Goal: Obtain resource: Download file/media

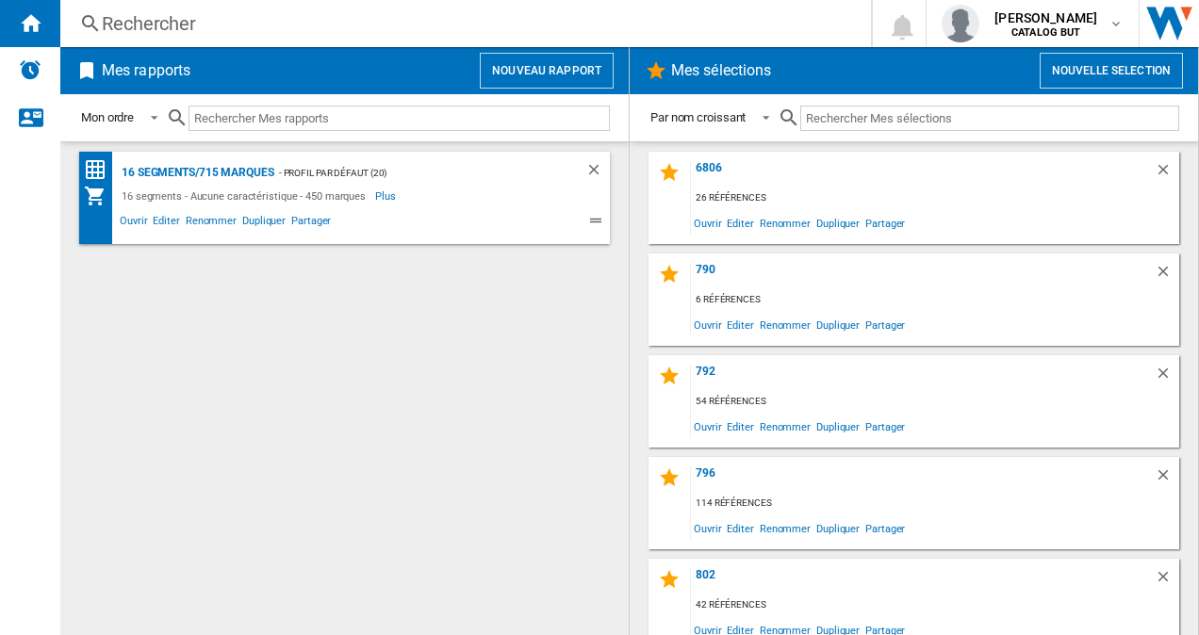
click at [577, 81] on button "Nouveau rapport" at bounding box center [547, 71] width 134 height 36
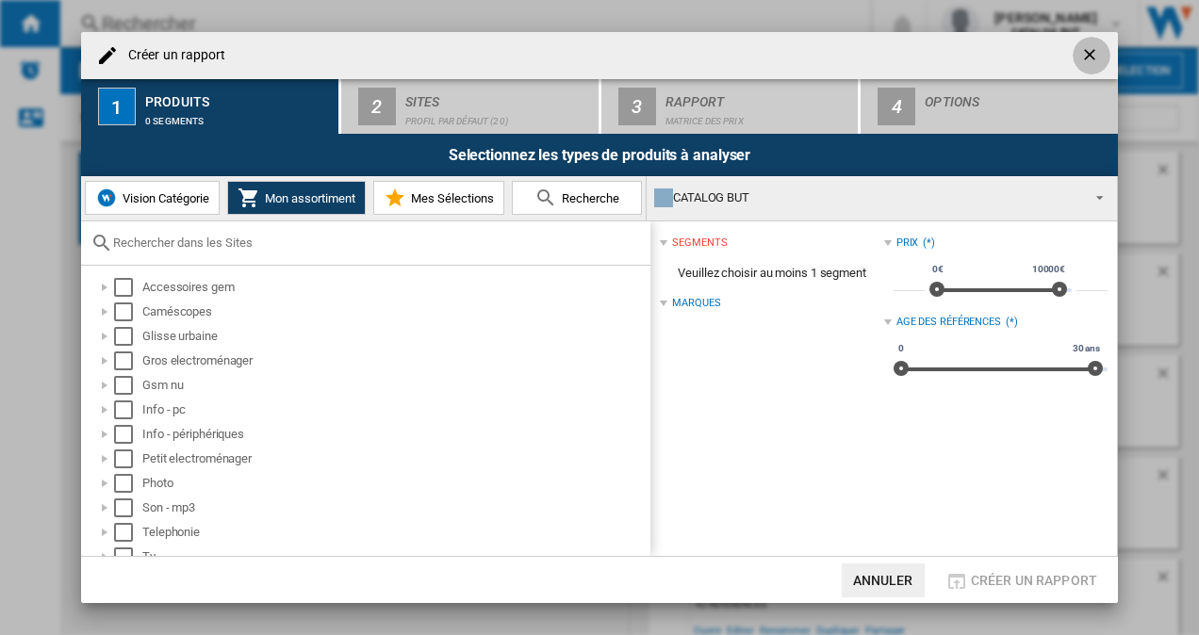
click at [606, 53] on ng-md-icon "getI18NText('BUTTONS.CLOSE_DIALOG')" at bounding box center [1091, 56] width 23 height 23
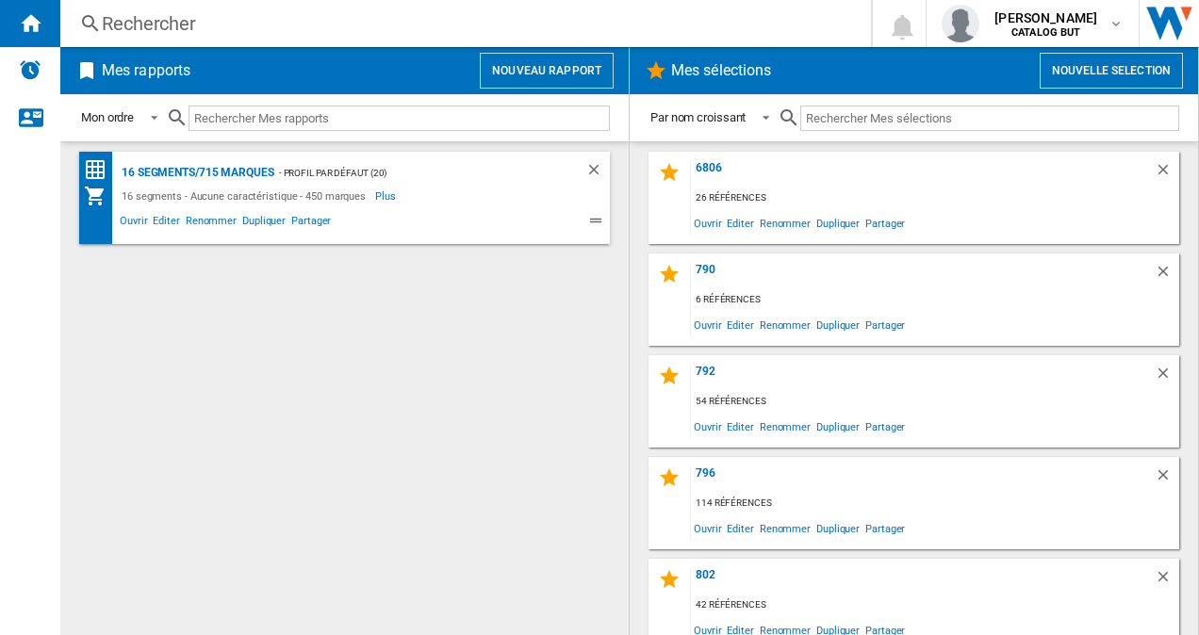
click at [575, 72] on button "Nouveau rapport" at bounding box center [547, 71] width 134 height 36
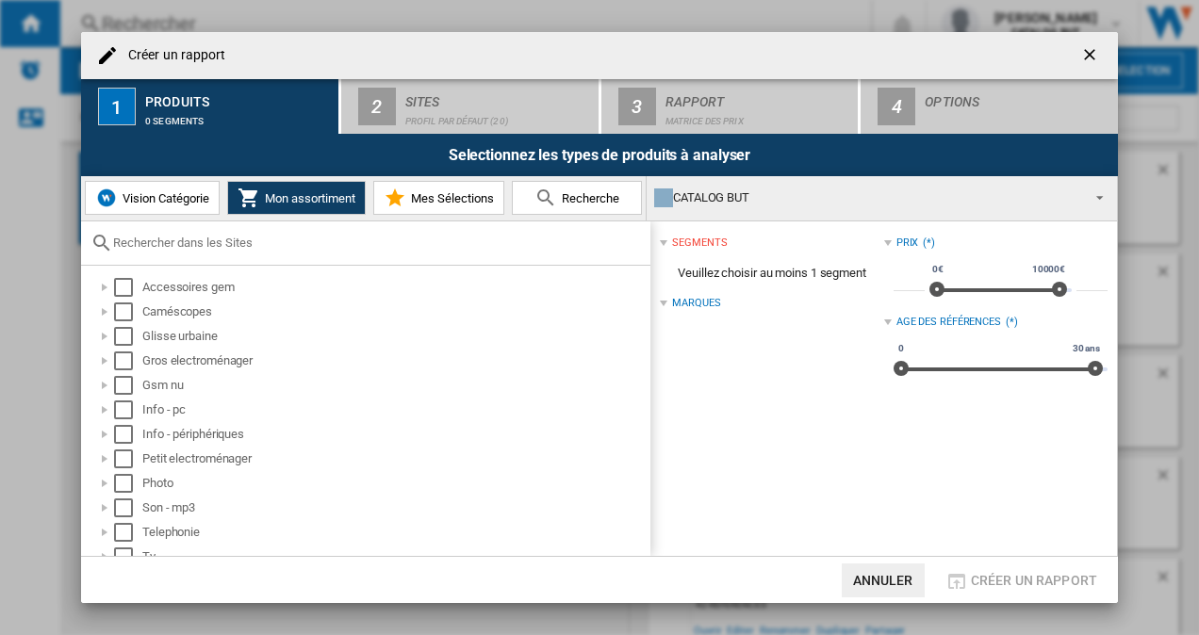
click at [287, 200] on span "Mon assortiment" at bounding box center [307, 198] width 95 height 14
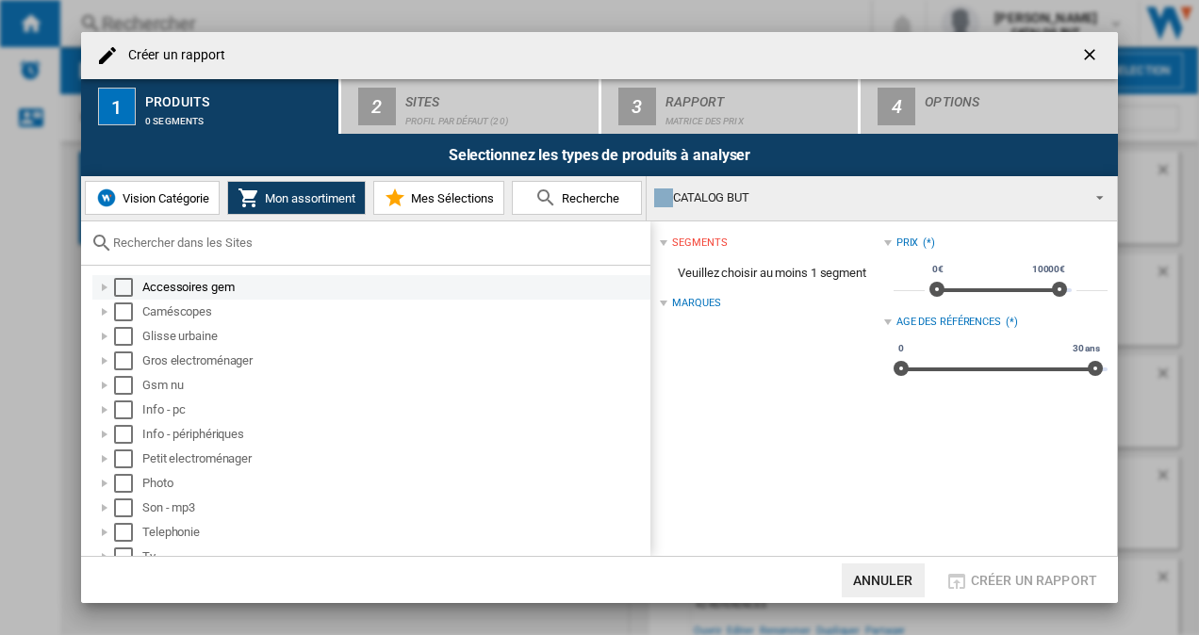
click at [126, 286] on div "Select" at bounding box center [123, 287] width 19 height 19
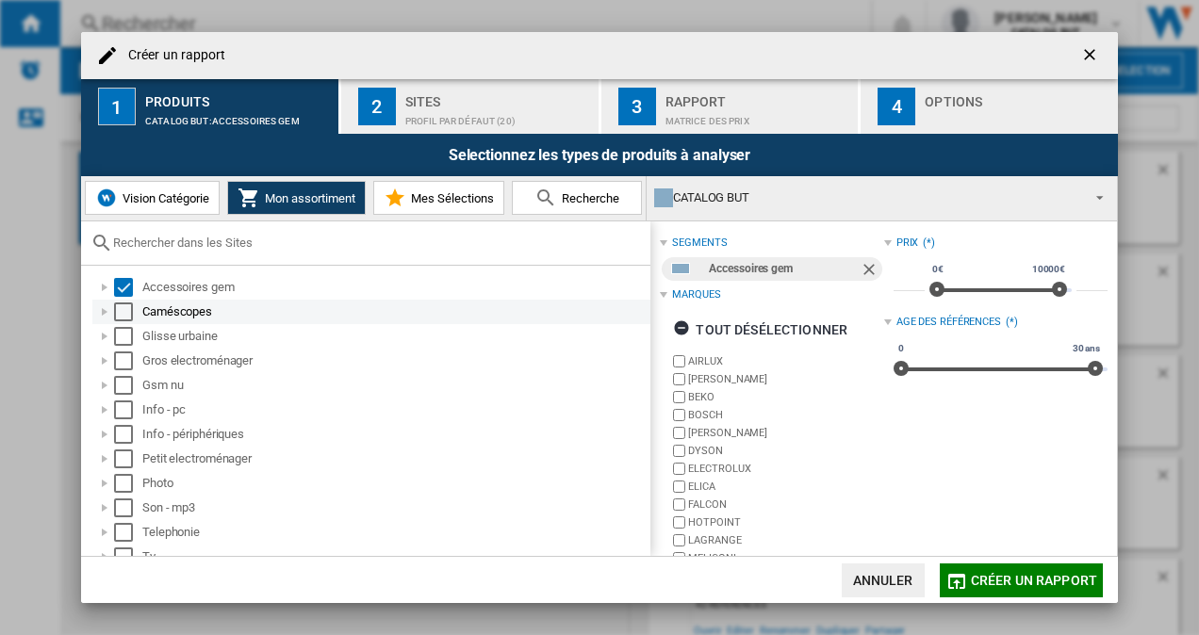
click at [128, 313] on div "Select" at bounding box center [123, 312] width 19 height 19
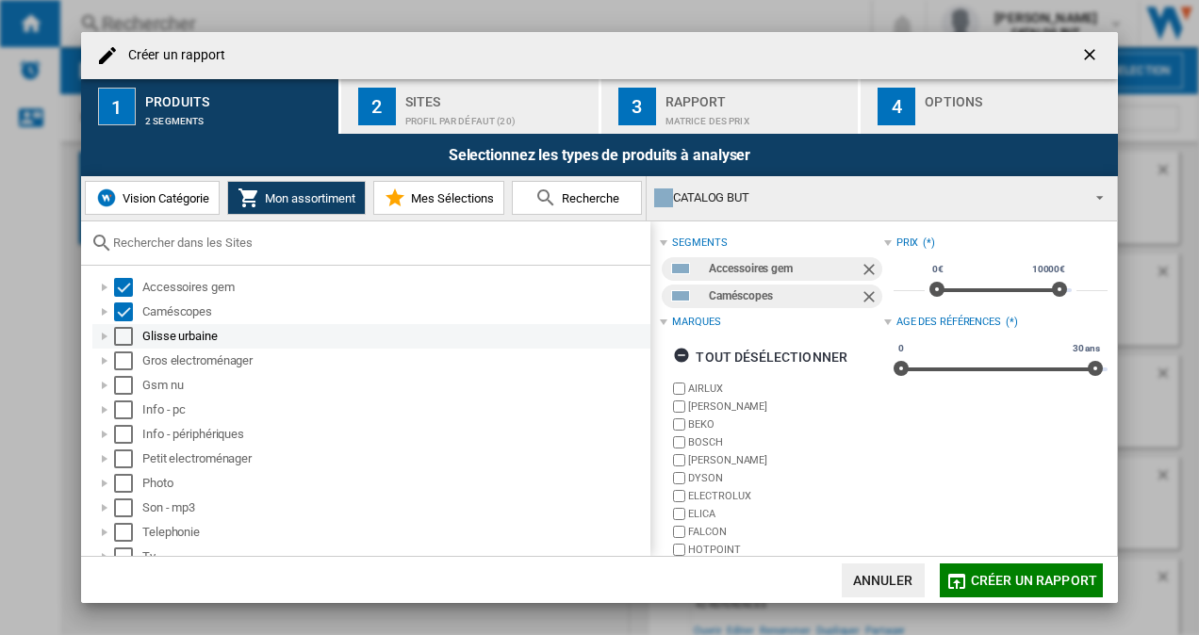
click at [125, 335] on div "Select" at bounding box center [123, 336] width 19 height 19
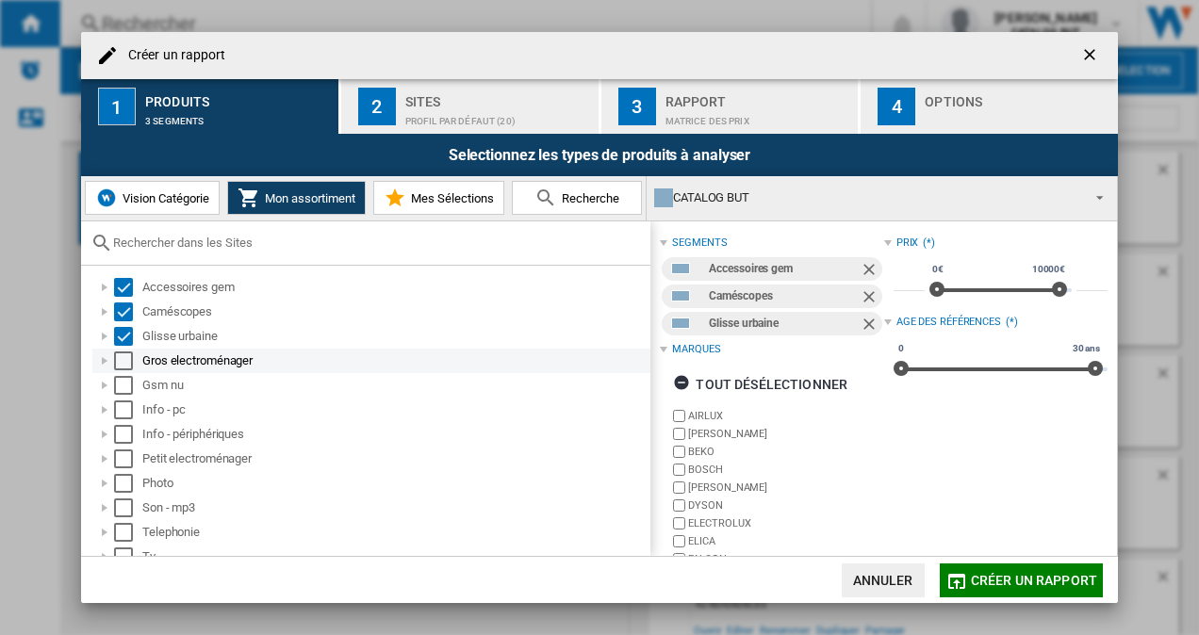
click at [125, 368] on div "Select" at bounding box center [123, 361] width 19 height 19
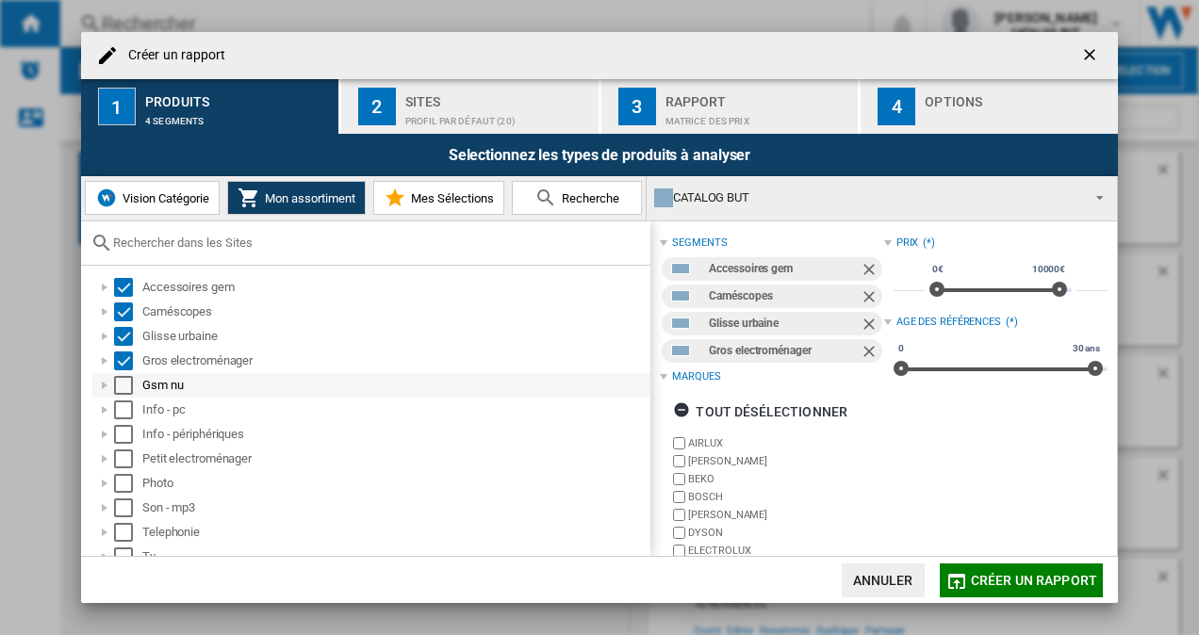
click at [125, 395] on div "Gsm nu" at bounding box center [371, 385] width 558 height 25
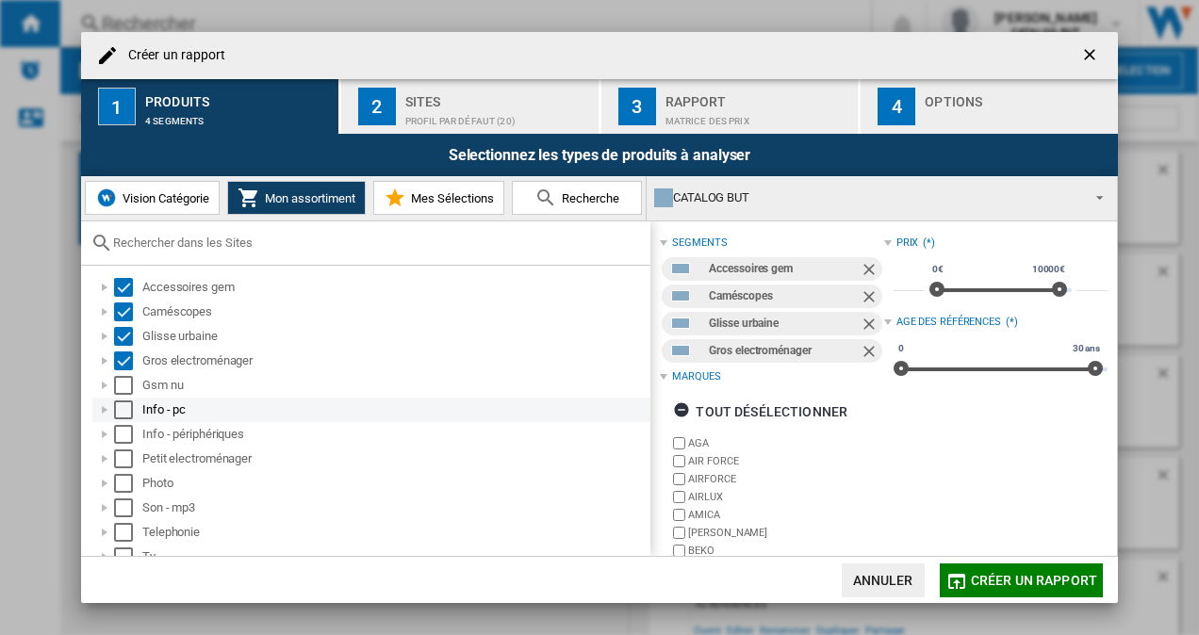
click at [124, 418] on div "Select" at bounding box center [123, 410] width 19 height 19
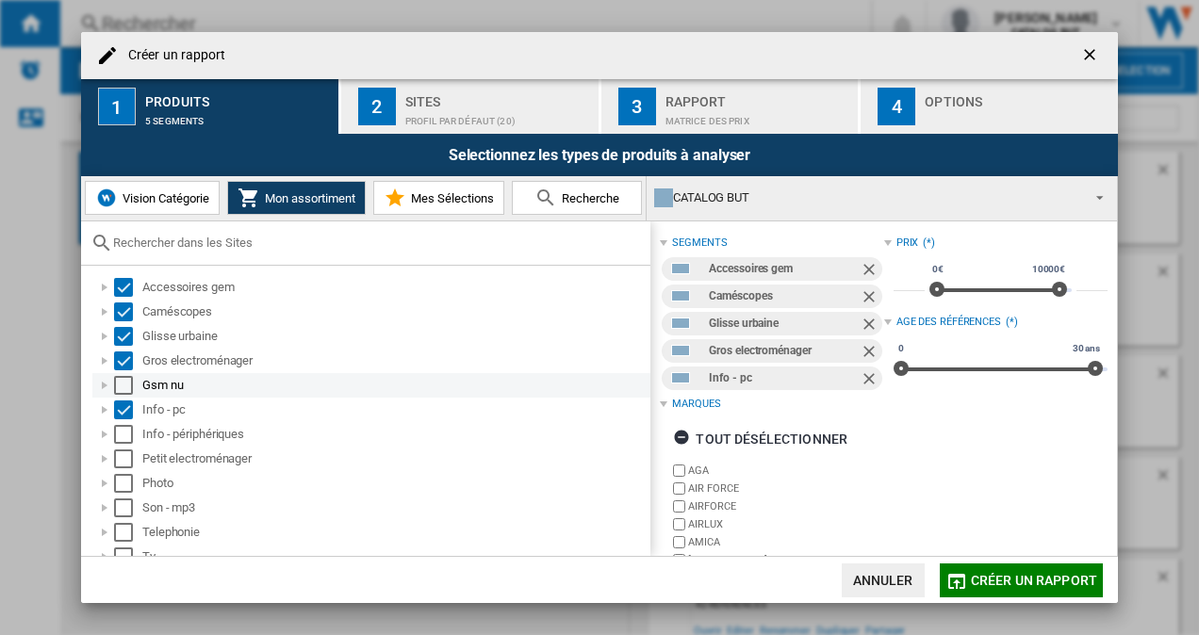
click at [118, 382] on div "Select" at bounding box center [123, 385] width 19 height 19
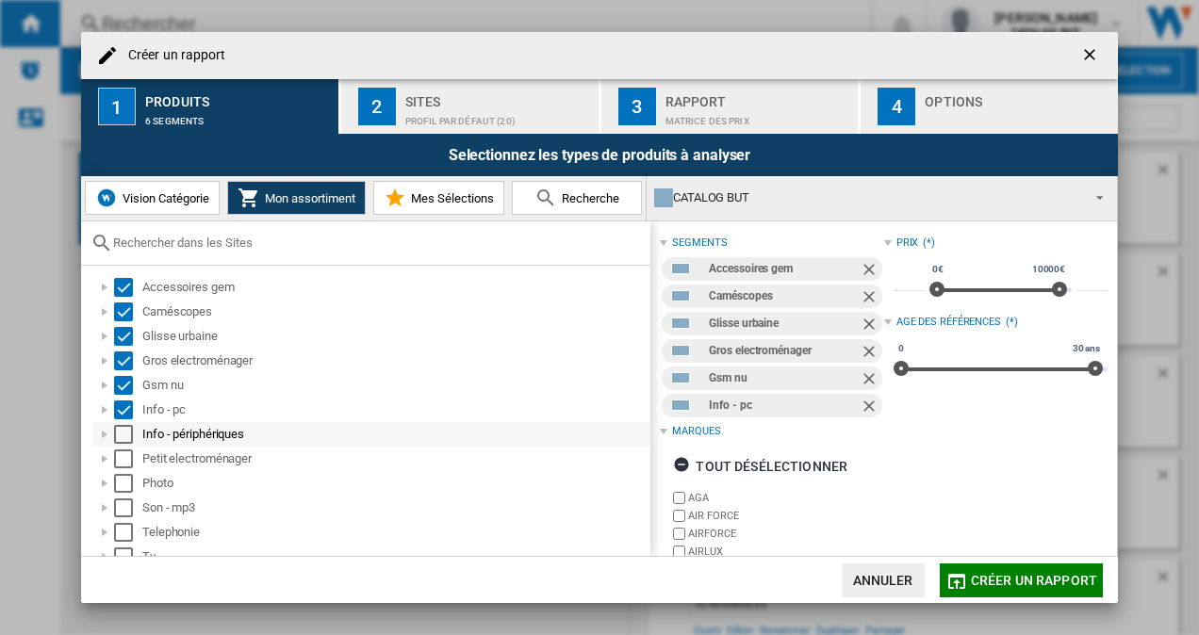
click at [121, 430] on div "Select" at bounding box center [123, 434] width 19 height 19
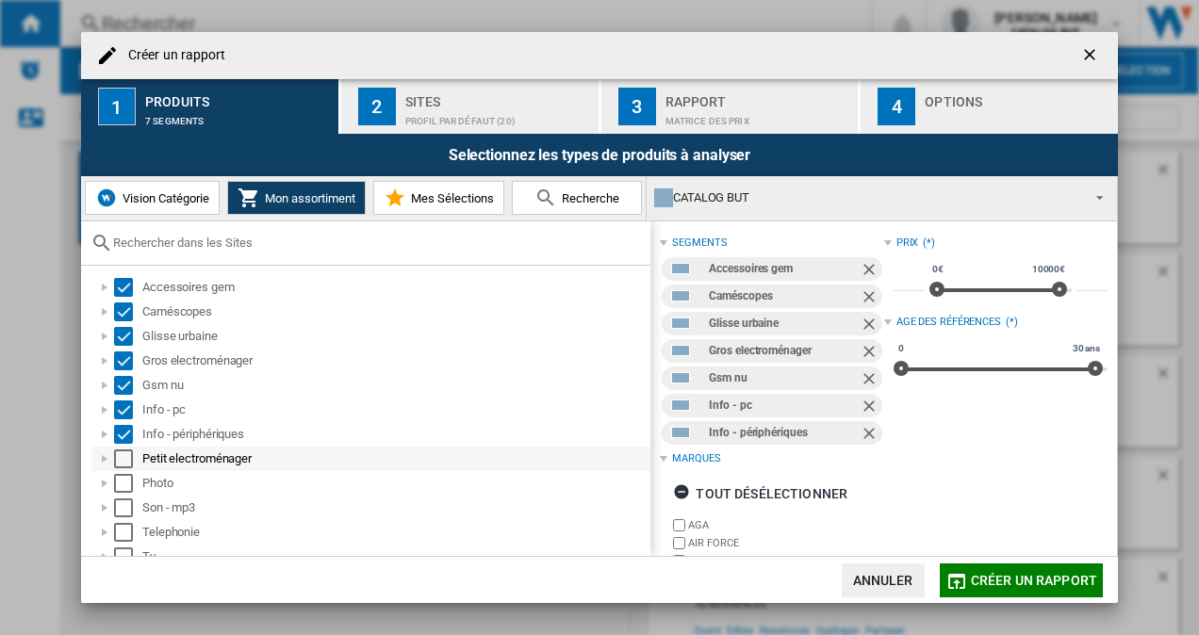
click at [123, 459] on div "Select" at bounding box center [123, 459] width 19 height 19
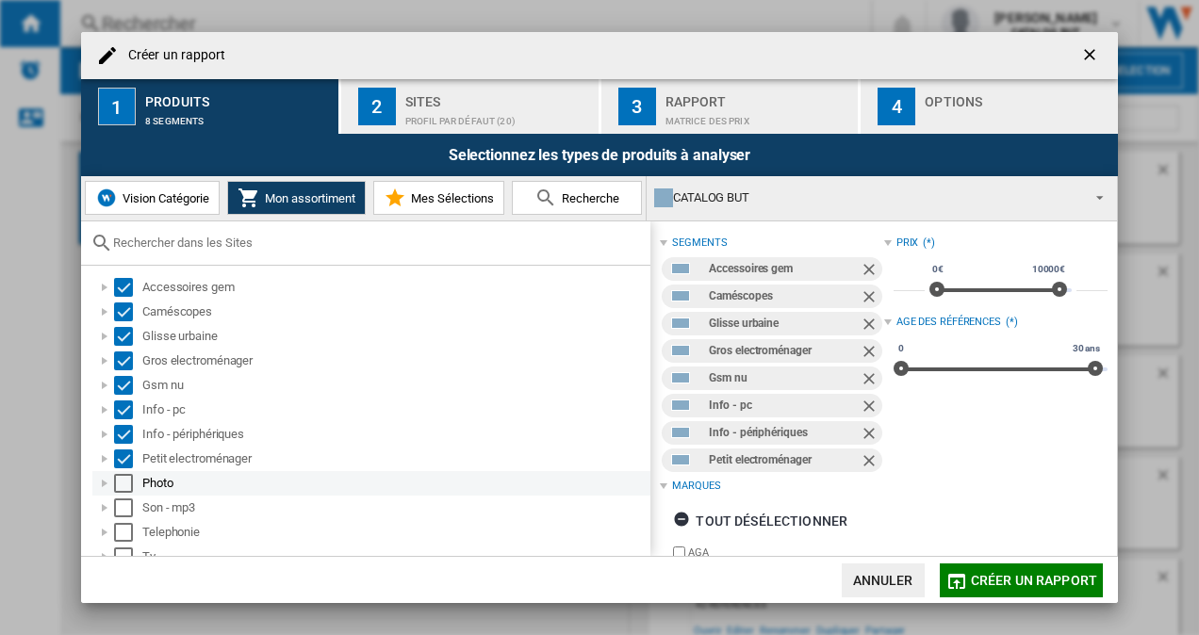
click at [123, 477] on div "Select" at bounding box center [123, 483] width 19 height 19
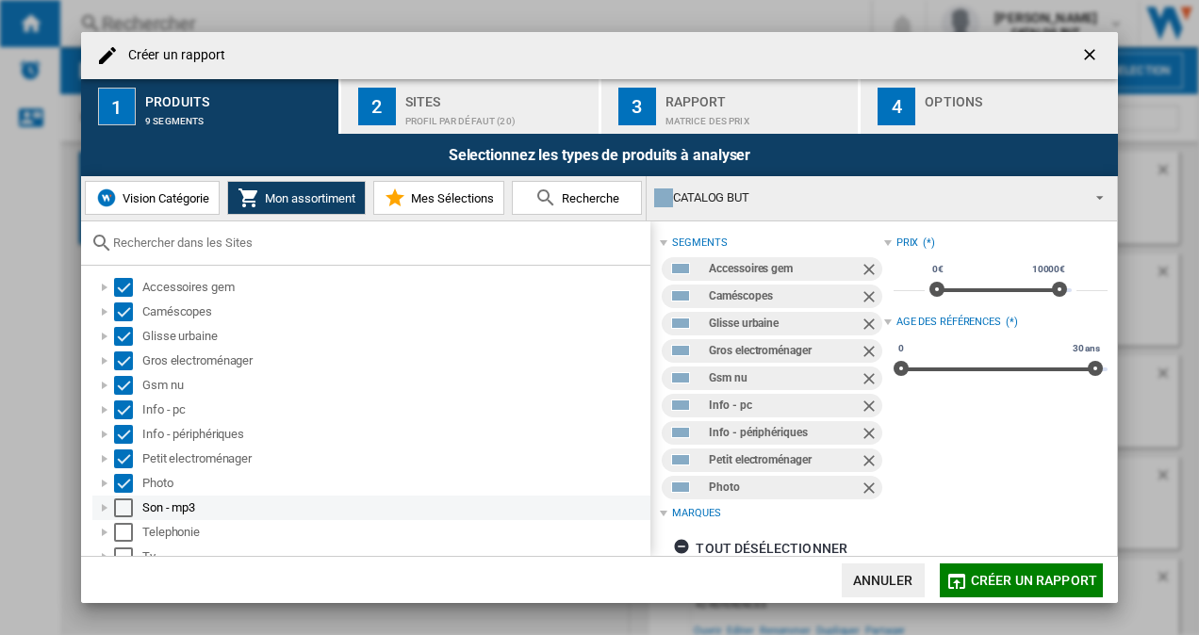
click at [126, 505] on div "Select" at bounding box center [123, 508] width 19 height 19
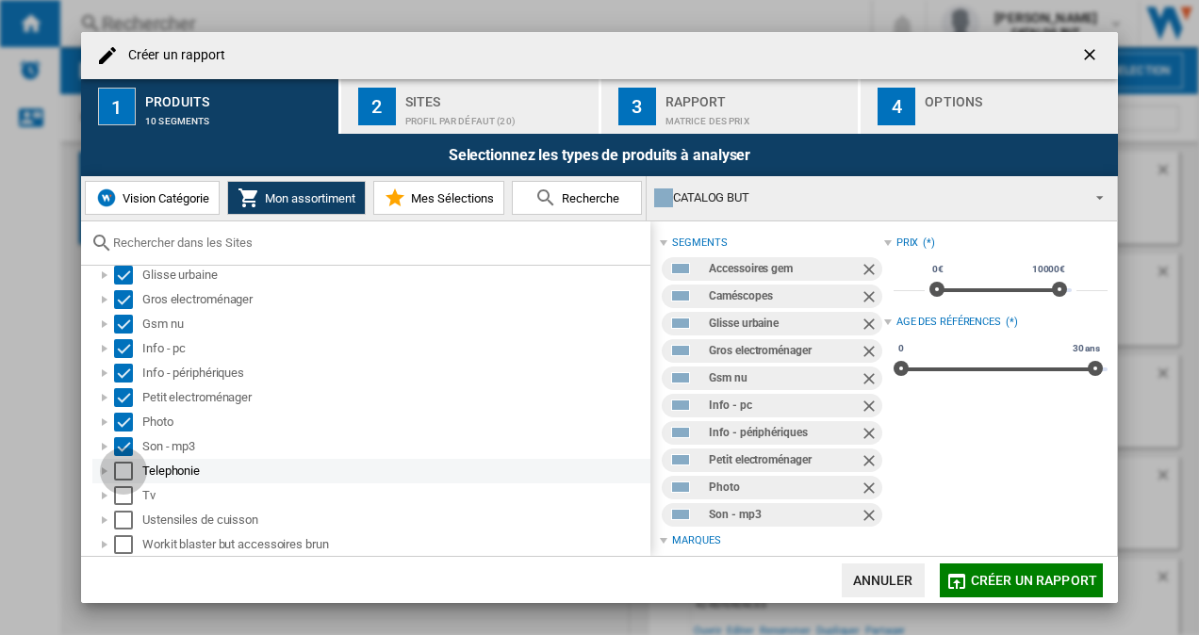
click at [123, 471] on div "Select" at bounding box center [123, 471] width 19 height 19
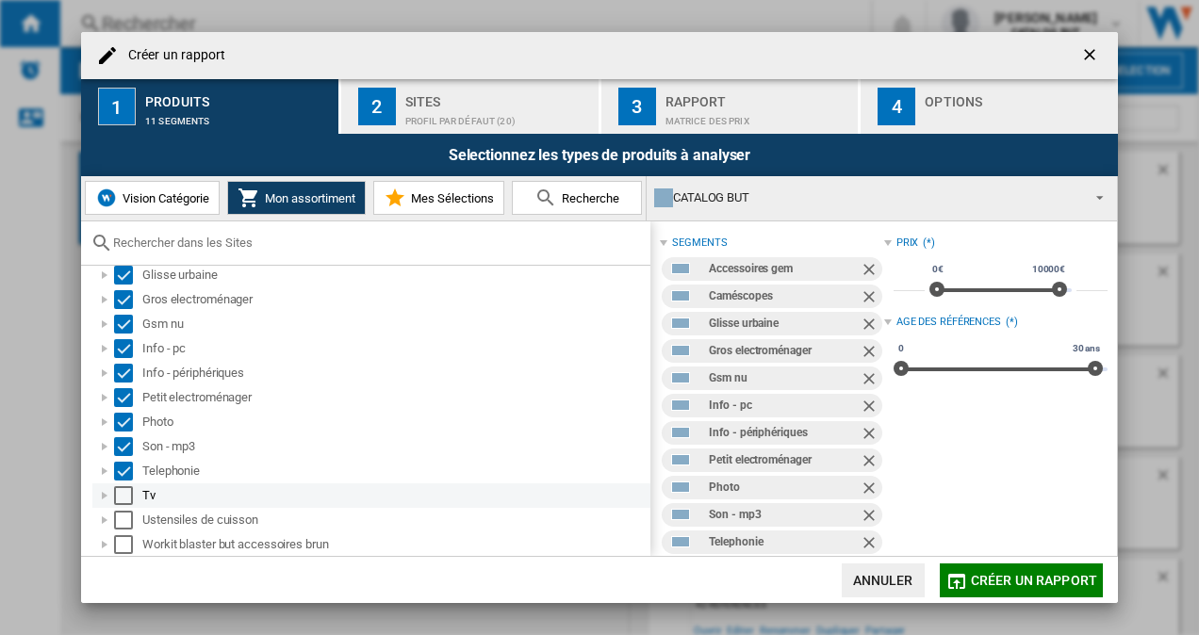
click at [124, 490] on div "Select" at bounding box center [123, 495] width 19 height 19
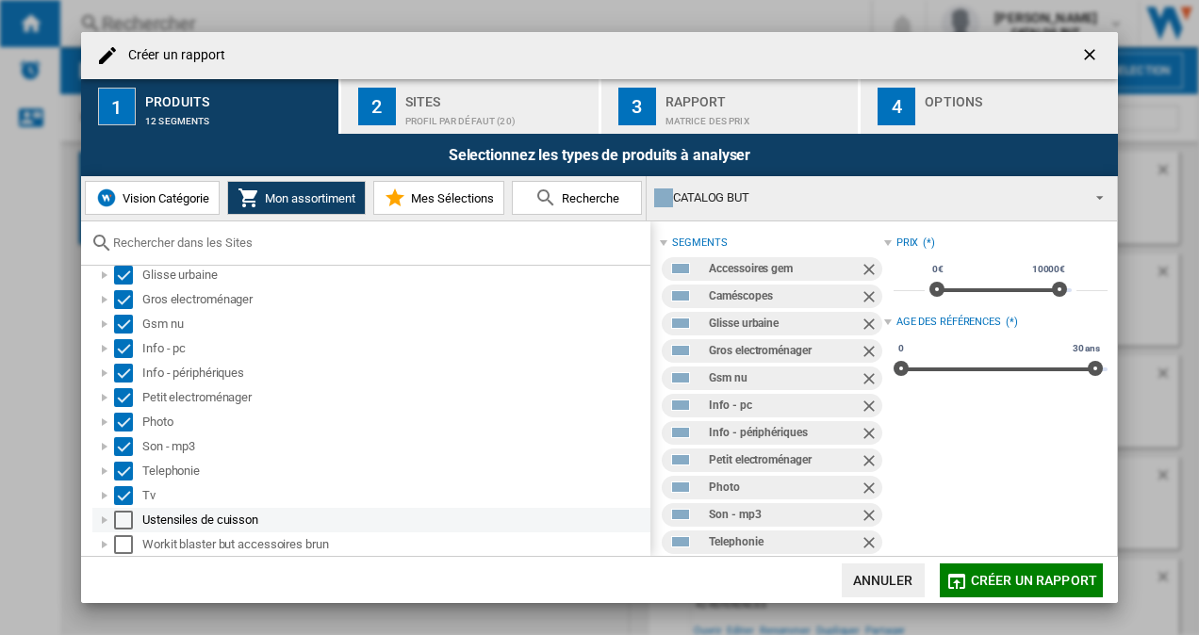
click at [129, 525] on div "Select" at bounding box center [123, 520] width 19 height 19
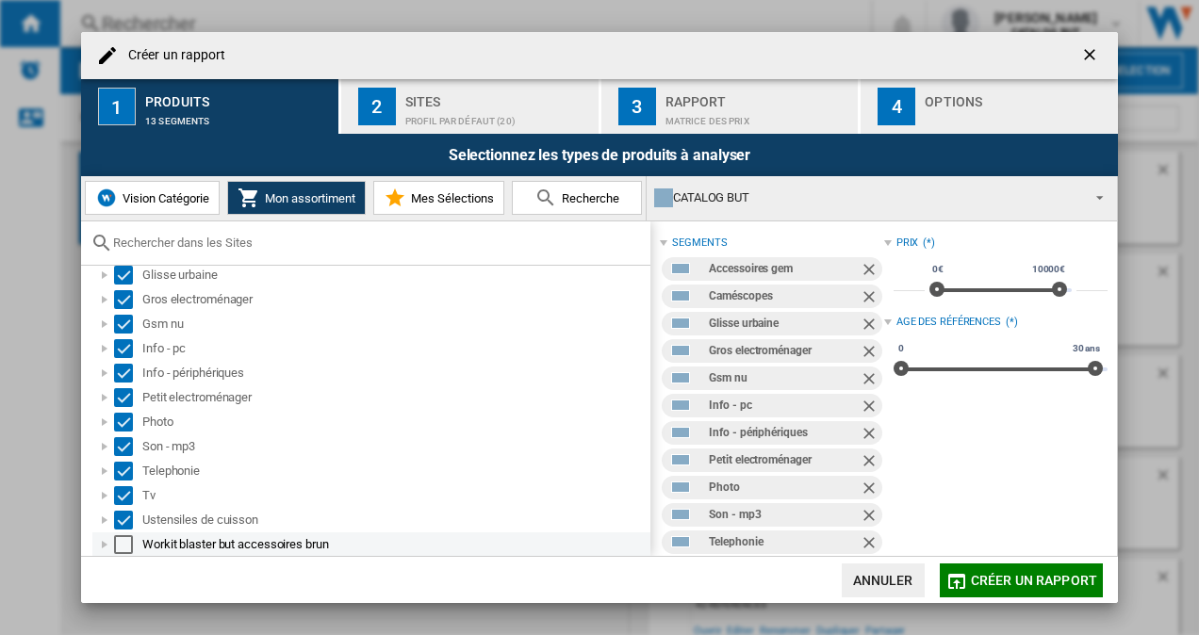
click at [129, 543] on div "Select" at bounding box center [123, 544] width 19 height 19
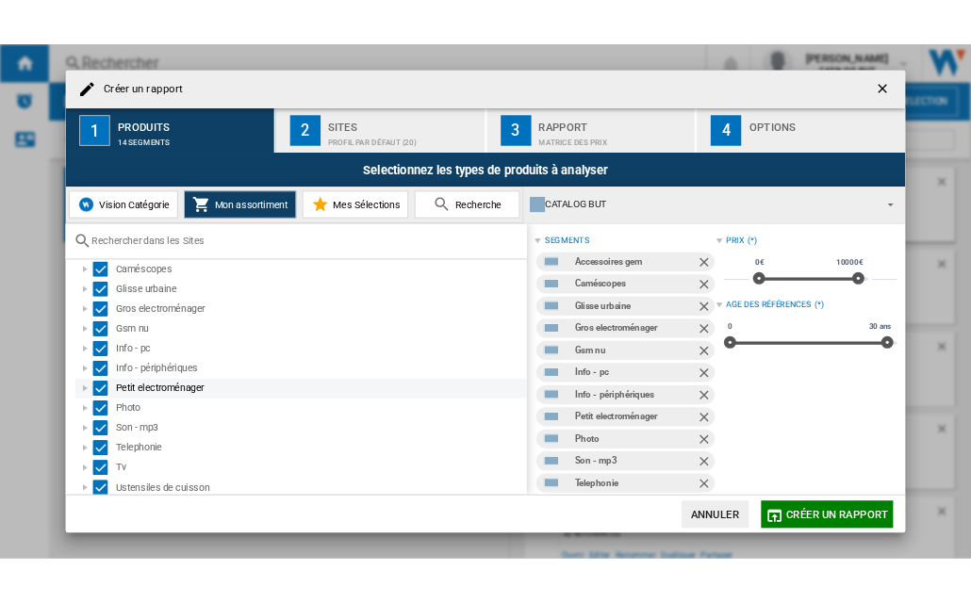
scroll to position [0, 0]
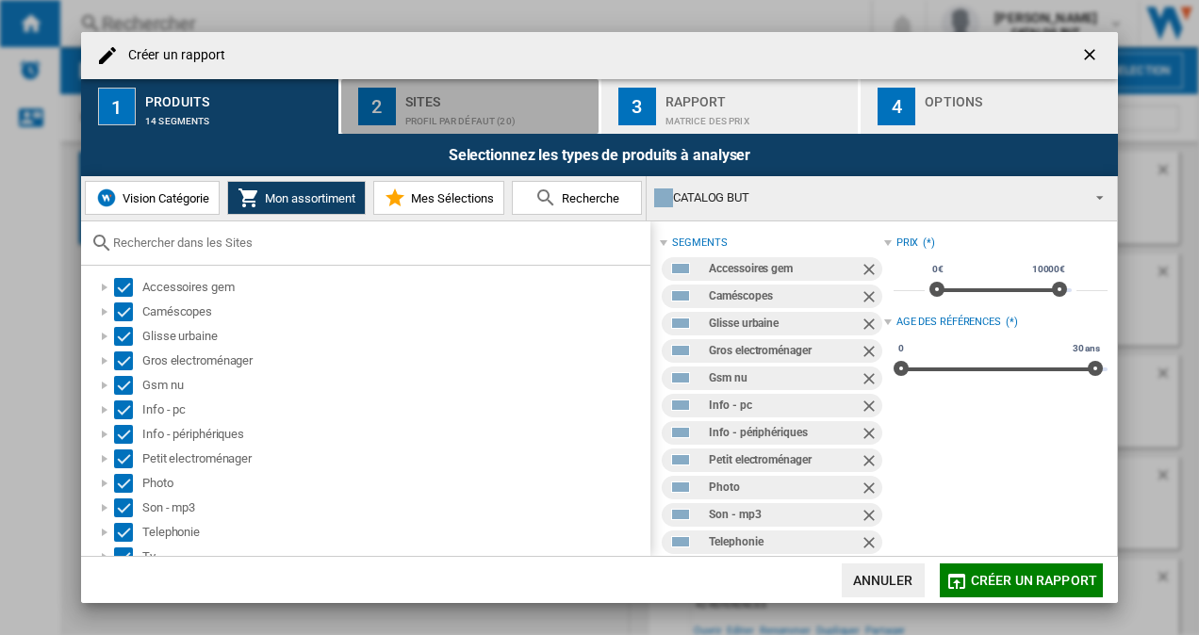
click at [432, 102] on div "Sites" at bounding box center [498, 97] width 186 height 20
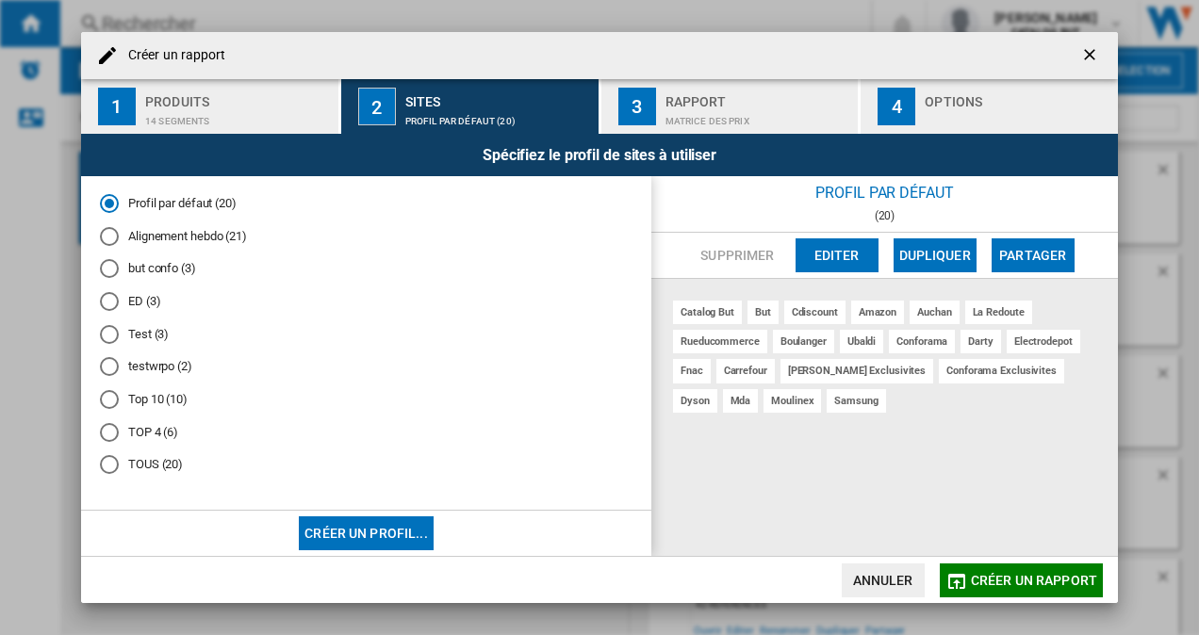
click at [117, 235] on div "Alignement hebdo (21)" at bounding box center [109, 236] width 19 height 19
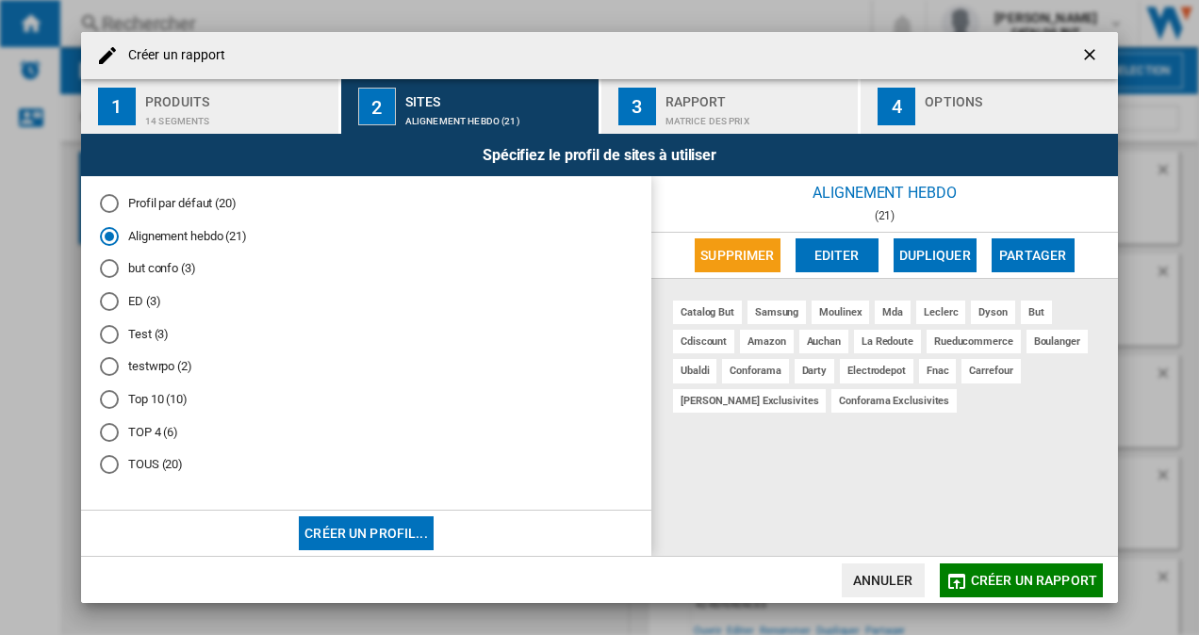
click at [606, 95] on div "Rapport" at bounding box center [758, 97] width 186 height 20
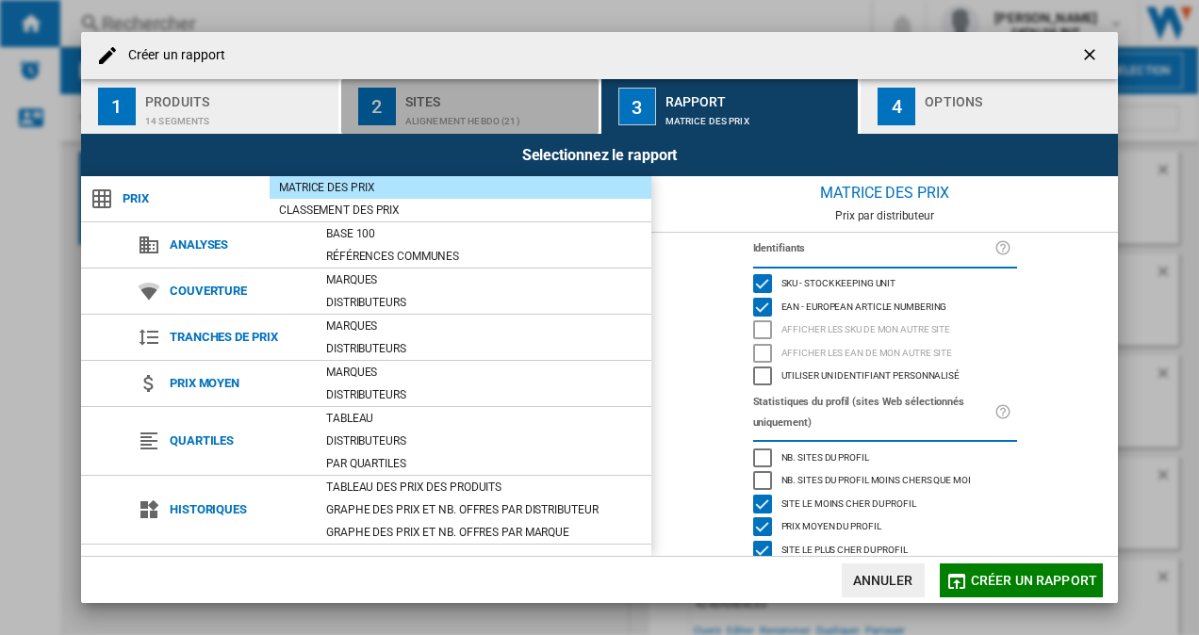
click at [467, 106] on div "Alignement hebdo (21)" at bounding box center [498, 116] width 186 height 20
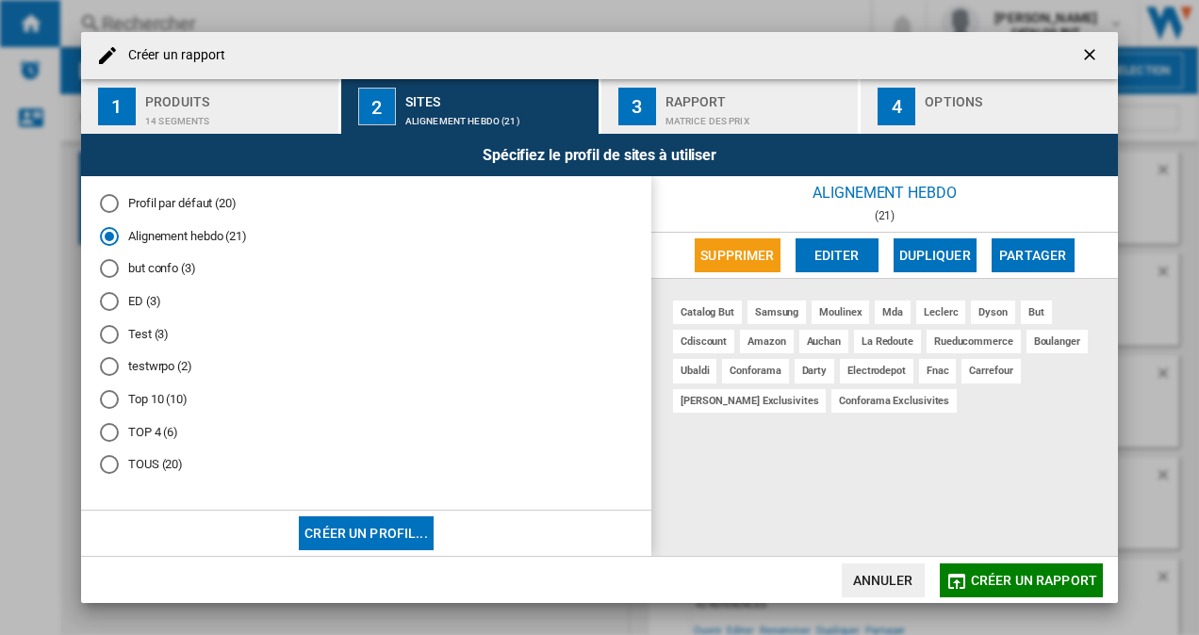
click at [606, 107] on div "Matrice des prix" at bounding box center [758, 116] width 186 height 20
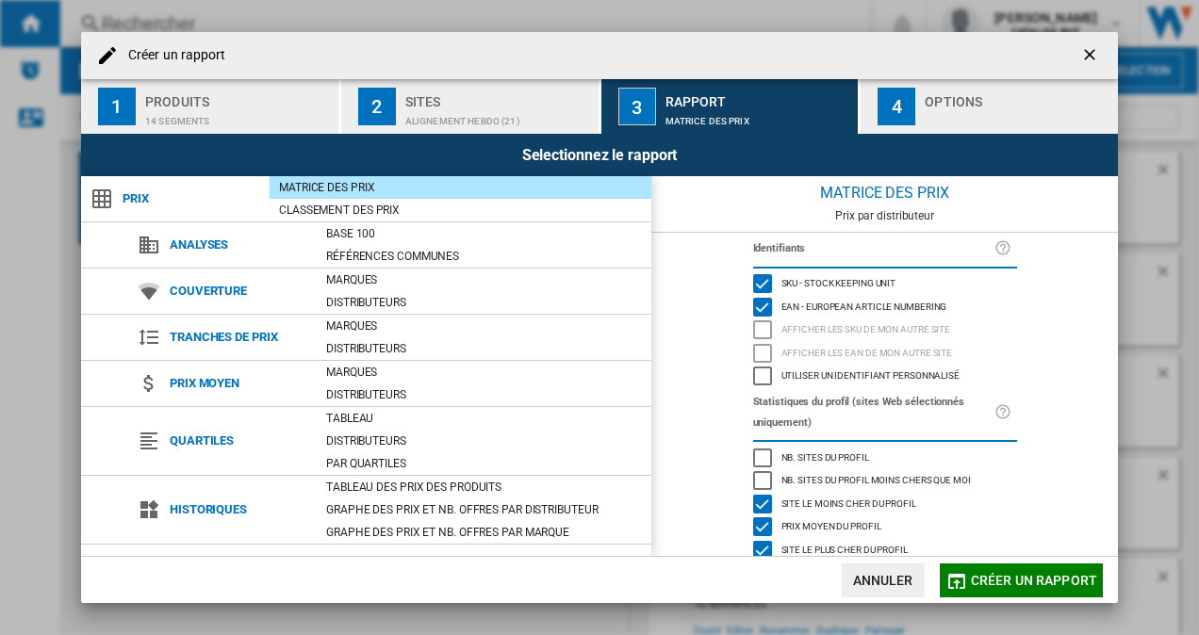
click at [430, 192] on div "Matrice des prix" at bounding box center [461, 187] width 382 height 19
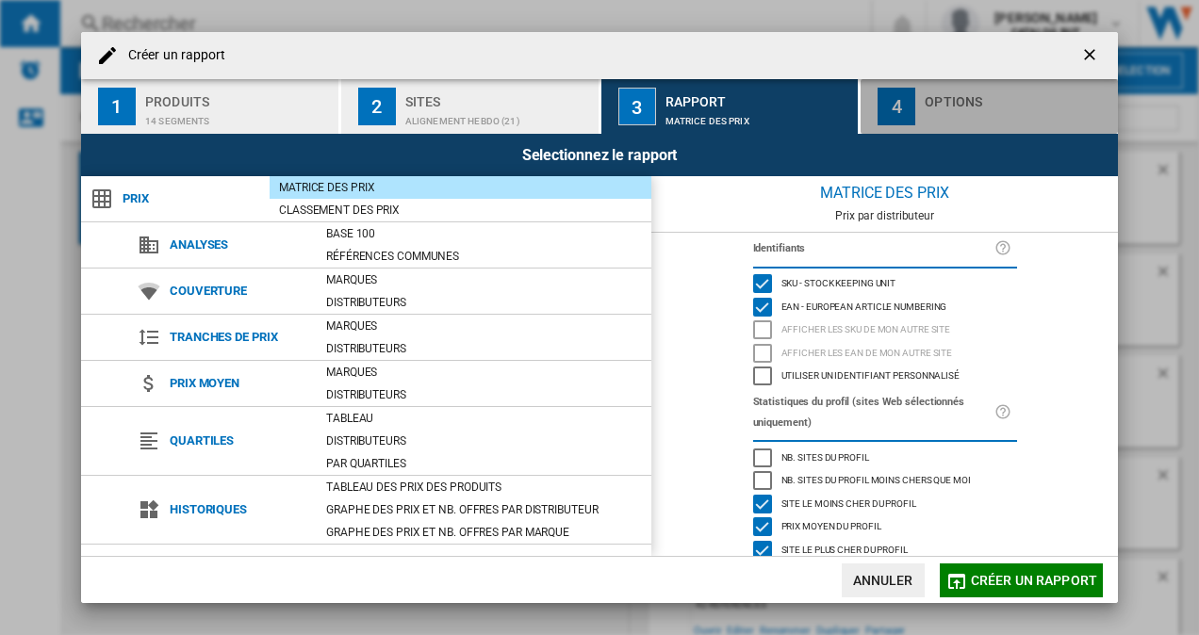
click at [606, 112] on div "button" at bounding box center [1018, 116] width 186 height 20
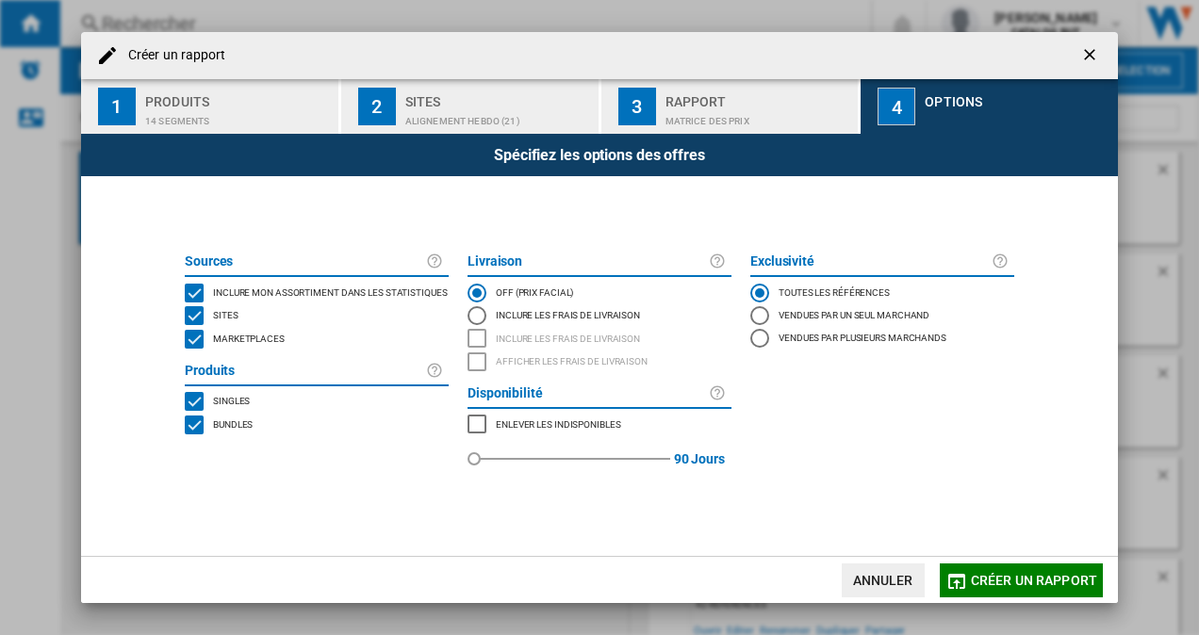
click at [194, 343] on div "MARKETPLACES" at bounding box center [194, 339] width 19 height 19
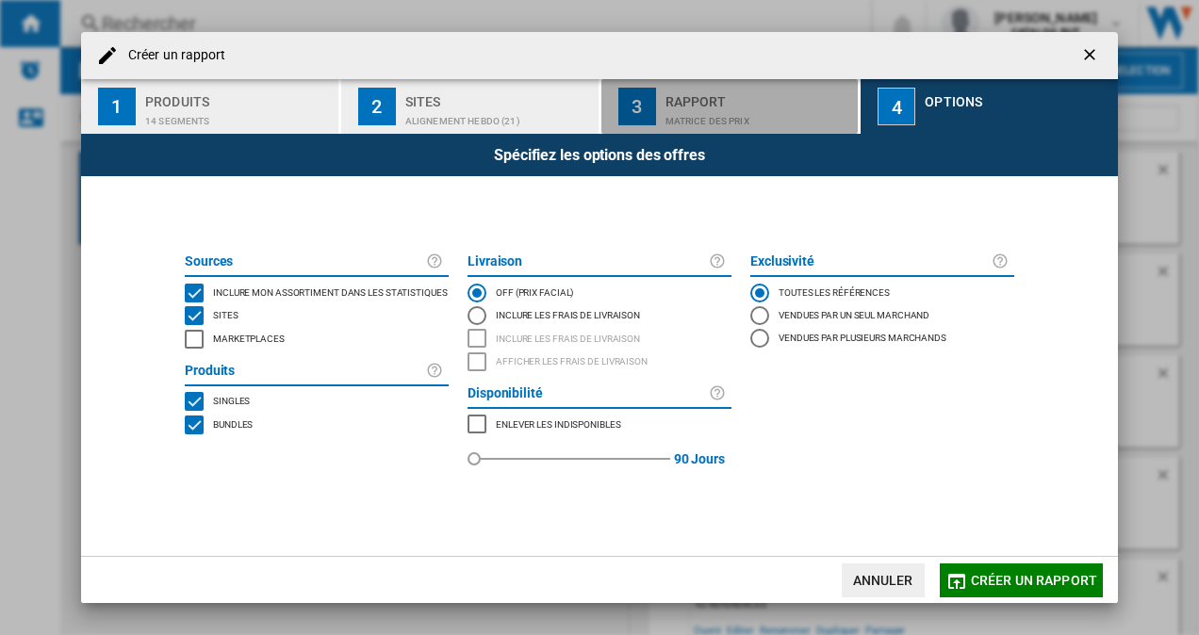
click at [606, 112] on div "Matrice des prix" at bounding box center [758, 116] width 186 height 20
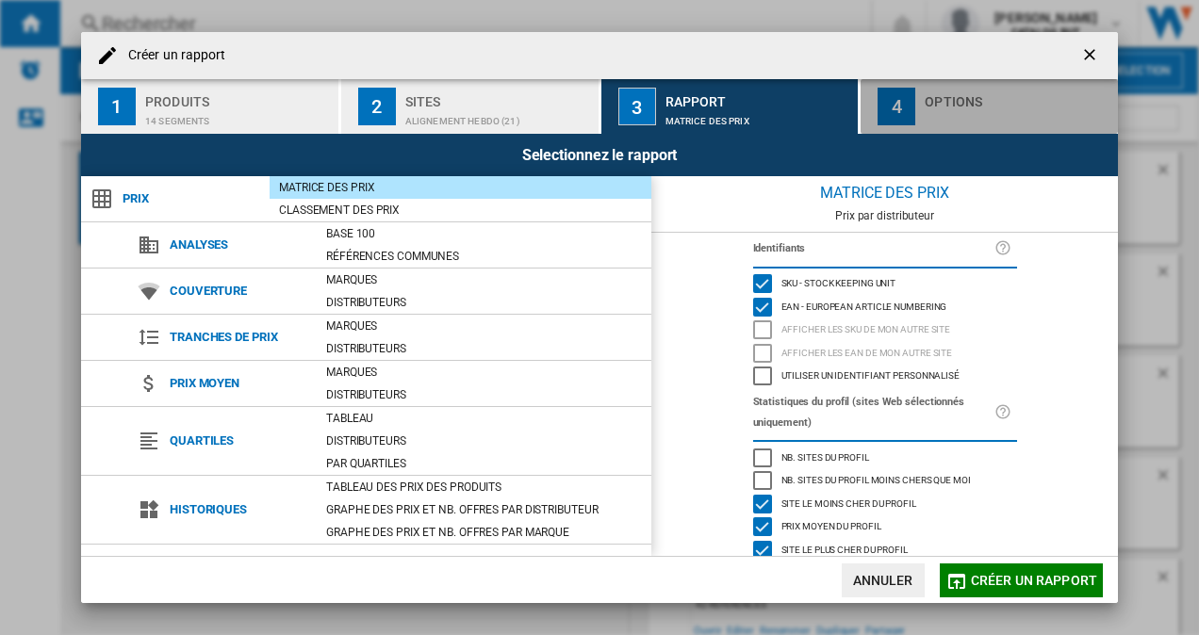
click at [606, 106] on div "button" at bounding box center [1018, 116] width 186 height 20
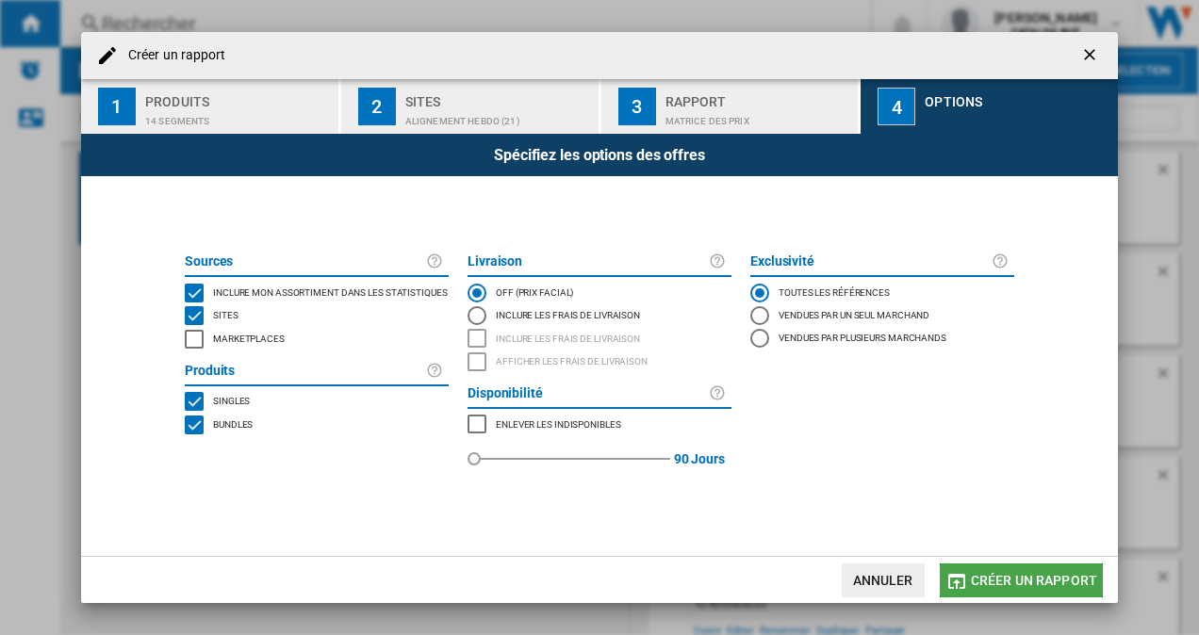
click at [606, 583] on span "Créer un rapport" at bounding box center [1034, 580] width 126 height 15
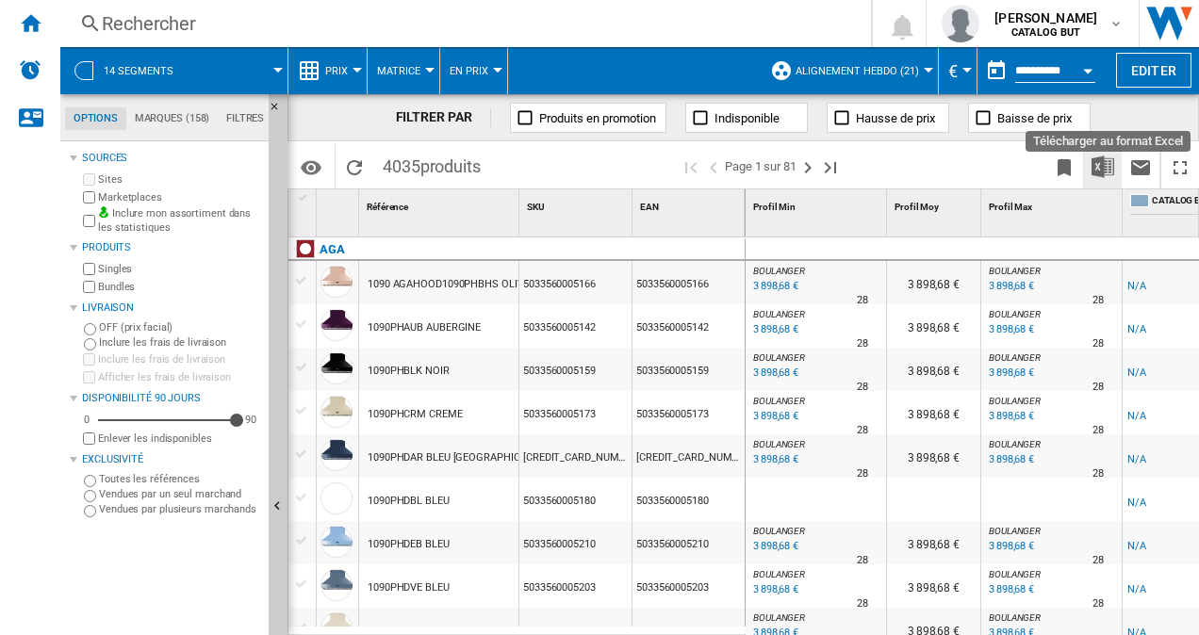
click at [606, 174] on img "Télécharger au format Excel" at bounding box center [1102, 166] width 23 height 23
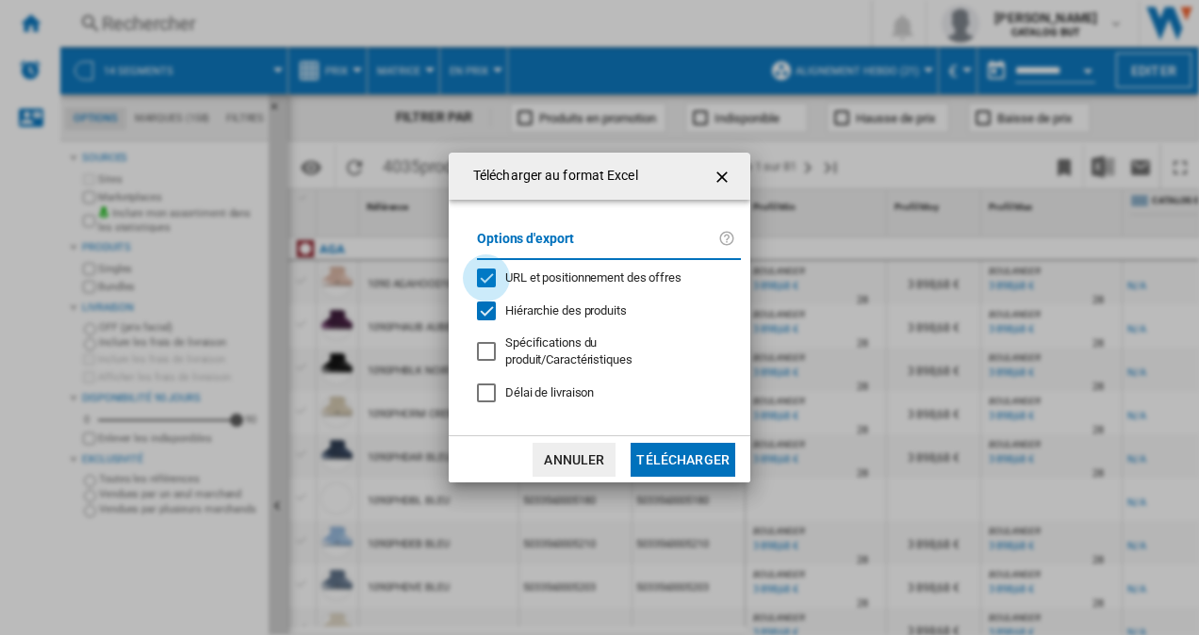
click at [490, 277] on div "URL et positionnement des offres" at bounding box center [486, 278] width 19 height 19
click at [606, 456] on button "Télécharger" at bounding box center [682, 460] width 105 height 34
